Goal: Information Seeking & Learning: Find contact information

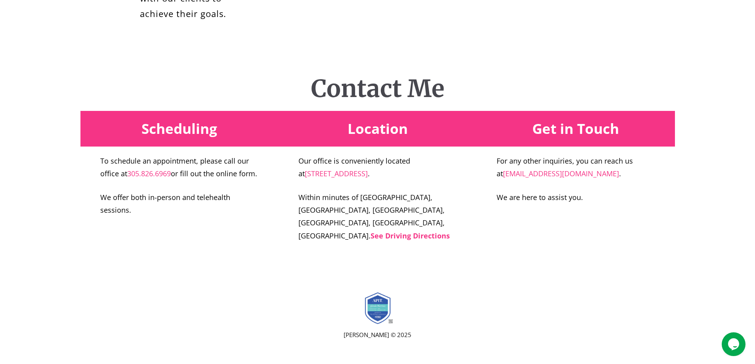
scroll to position [3090, 0]
drag, startPoint x: 435, startPoint y: 220, endPoint x: 419, endPoint y: 211, distance: 18.1
click at [419, 180] on p "Our office is conveniently located at 3408 West 84th Street, Suite 310 Hialeah …" at bounding box center [377, 168] width 158 height 26
click at [402, 241] on strong "See Driving Directions" at bounding box center [409, 236] width 79 height 10
drag, startPoint x: 439, startPoint y: 224, endPoint x: 418, endPoint y: 207, distance: 26.7
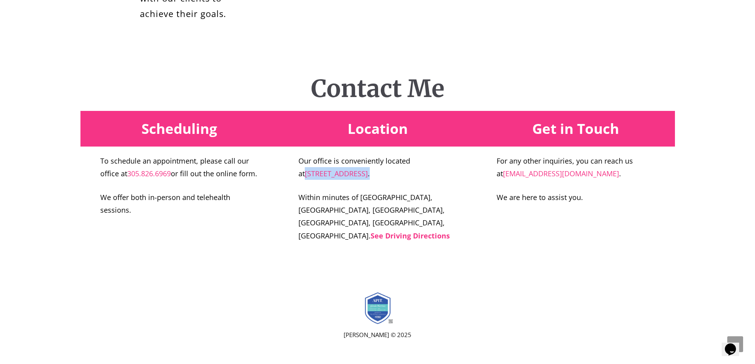
click at [418, 180] on p "Our office is conveniently located at 3408 West 84th Street, Suite 310 Hialeah …" at bounding box center [377, 168] width 158 height 26
copy p "3408 West 84th Street, Suite 310 Hialeah FL 33018 ."
drag, startPoint x: 443, startPoint y: 269, endPoint x: 348, endPoint y: 274, distance: 95.2
click at [348, 242] on p "Within minutes of Miramar, Hialeah, Hialeah Gardens, Miami Lakes, Pembroke Pine…" at bounding box center [377, 217] width 158 height 52
copy strong "See Driving Directions"
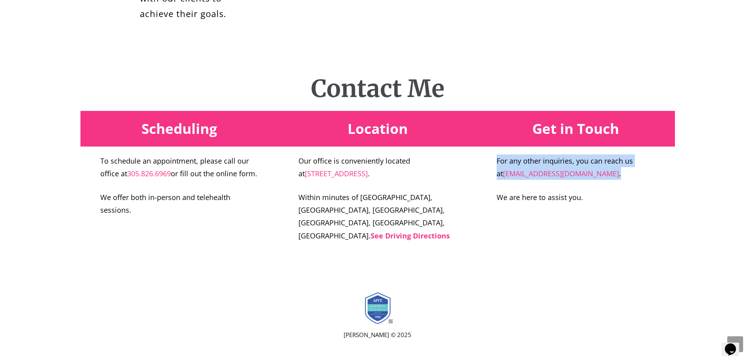
drag, startPoint x: 586, startPoint y: 223, endPoint x: 498, endPoint y: 211, distance: 89.6
click at [498, 180] on p "For any other inquiries, you can reach us at gofficephd@gmail.com ." at bounding box center [575, 168] width 158 height 26
copy p "For any other inquiries, you can reach us at gofficephd@gmail.com ."
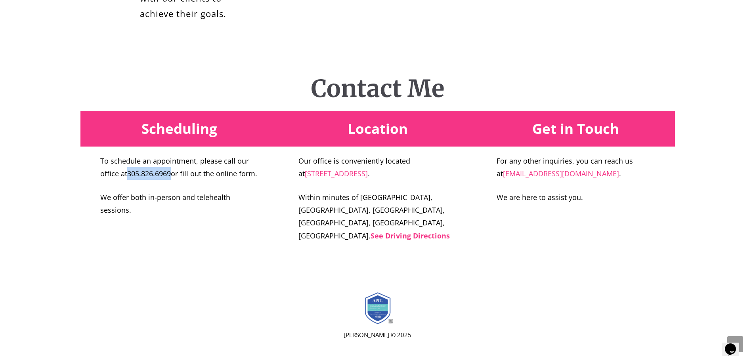
drag, startPoint x: 174, startPoint y: 220, endPoint x: 129, endPoint y: 221, distance: 44.4
click at [129, 180] on p "To schedule an appointment, please call our office at 305.826.6969 or fill out …" at bounding box center [179, 168] width 158 height 26
copy link "305.826.6969"
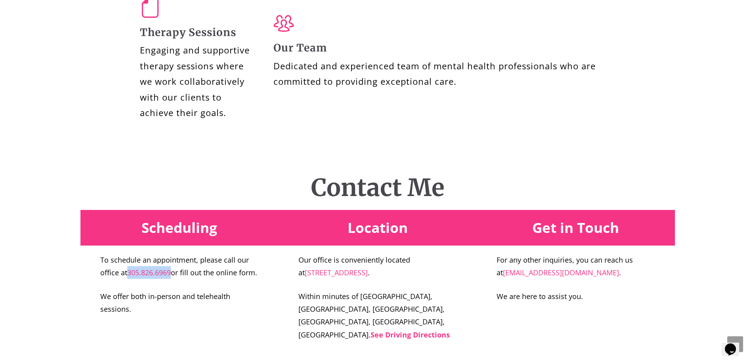
drag, startPoint x: 291, startPoint y: 103, endPoint x: 364, endPoint y: 196, distance: 118.5
drag, startPoint x: 286, startPoint y: 102, endPoint x: 340, endPoint y: 199, distance: 110.5
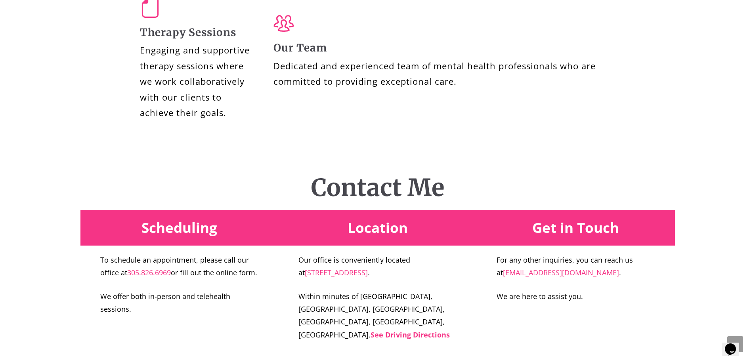
copy div "PSYPACT Dr. Glenda Martinez is a PSYPACT-certified psychologist, enabling her t…"
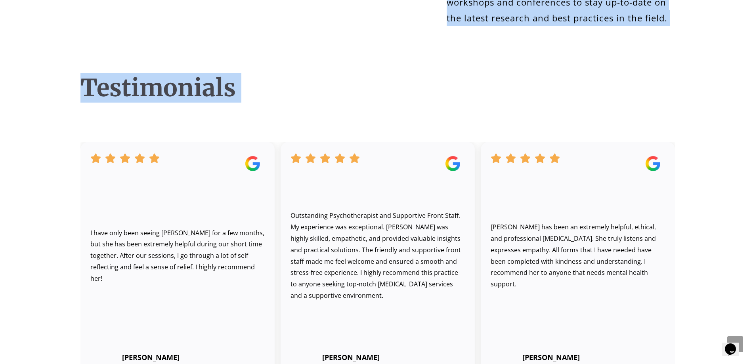
scroll to position [1762, 0]
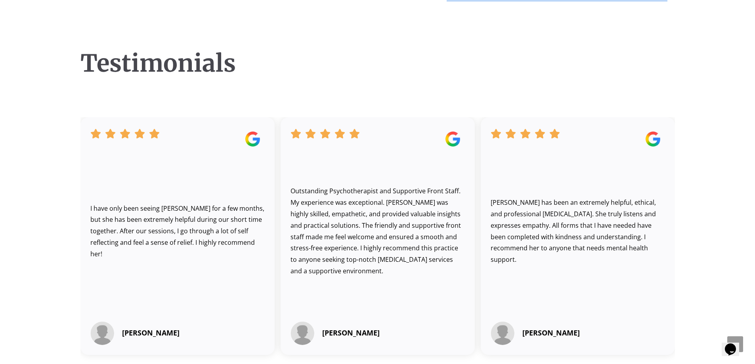
drag, startPoint x: 449, startPoint y: 52, endPoint x: 674, endPoint y: 208, distance: 274.3
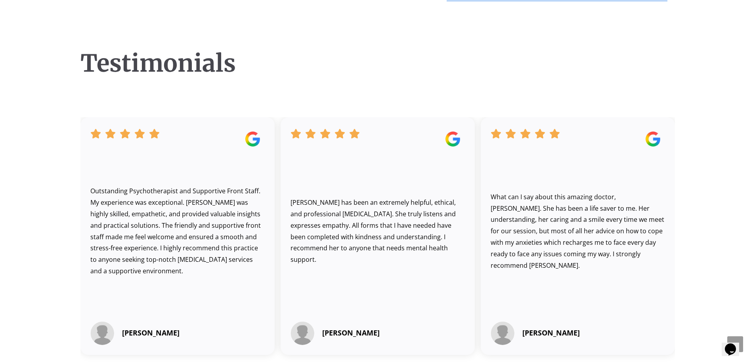
copy div "octoral Degree Dr. Martinez earned her doctoral degree in Psychology (Ph.D.) at…"
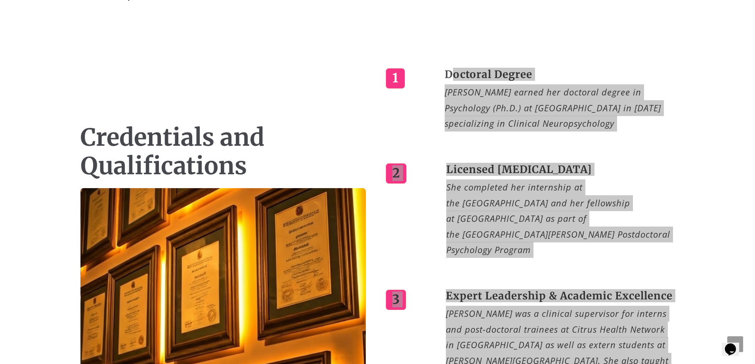
scroll to position [1208, 0]
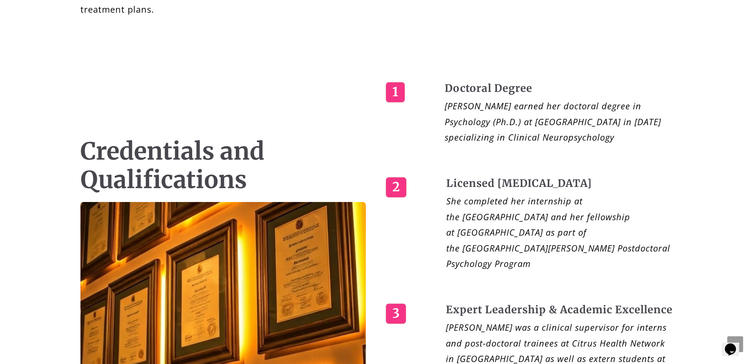
drag, startPoint x: 399, startPoint y: 220, endPoint x: 285, endPoint y: 154, distance: 131.9
drag, startPoint x: 92, startPoint y: 102, endPoint x: 704, endPoint y: 211, distance: 622.1
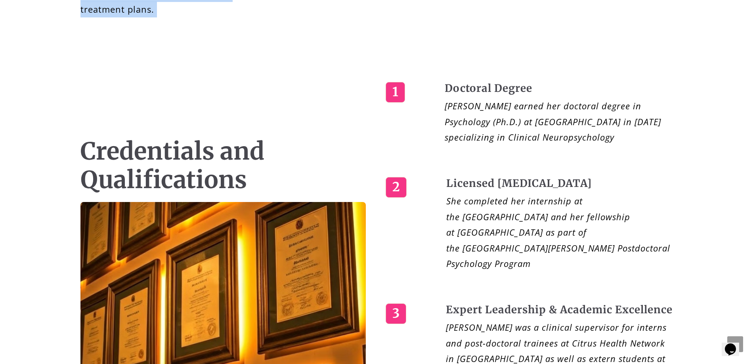
copy div "Assessment and Evaluation Services Comprehensive Evaluations Our assessments pr…"
